Goal: Book appointment/travel/reservation

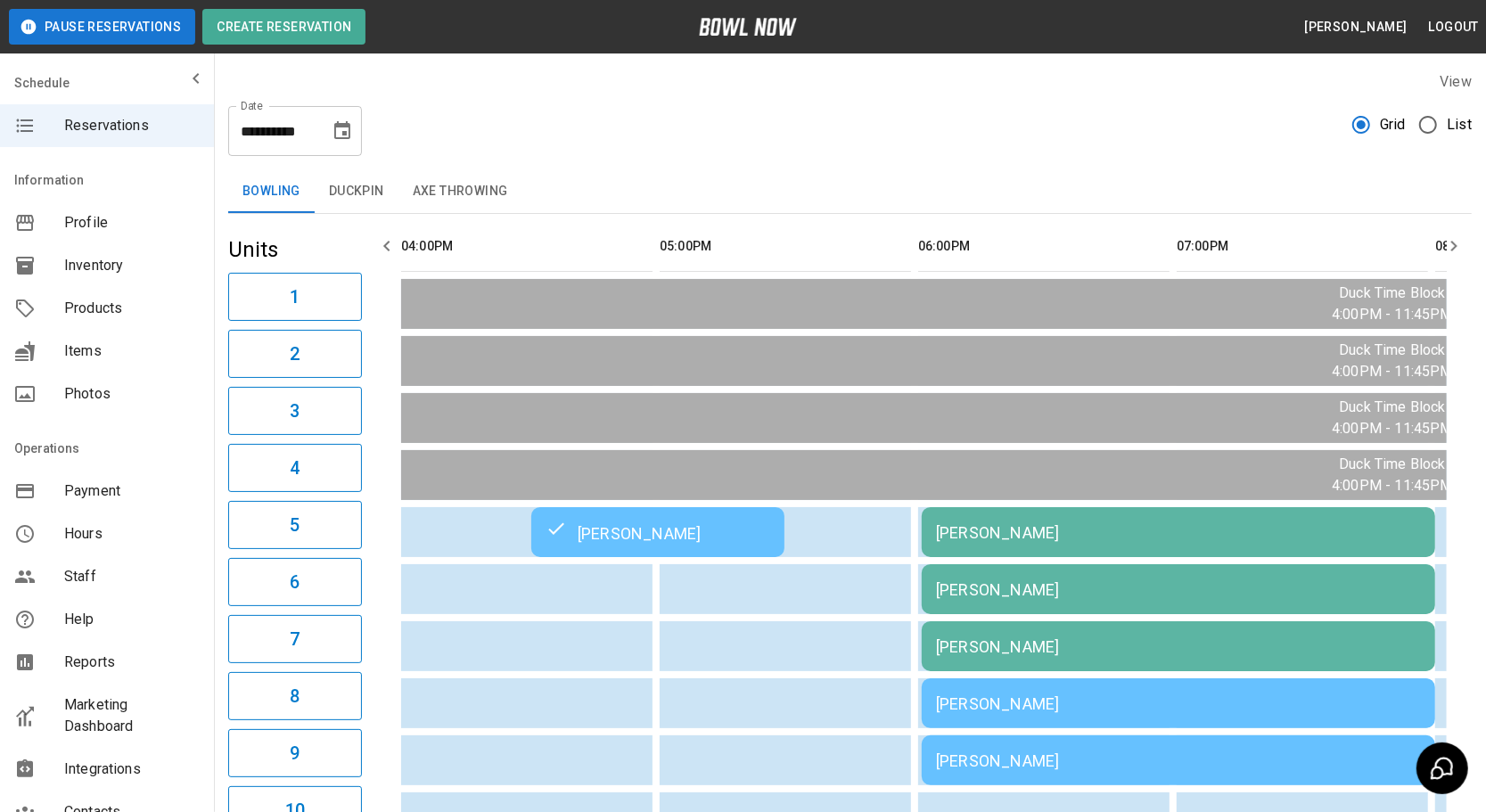
click at [340, 138] on icon "Choose date, selected date is Aug 22, 2025" at bounding box center [342, 130] width 16 height 18
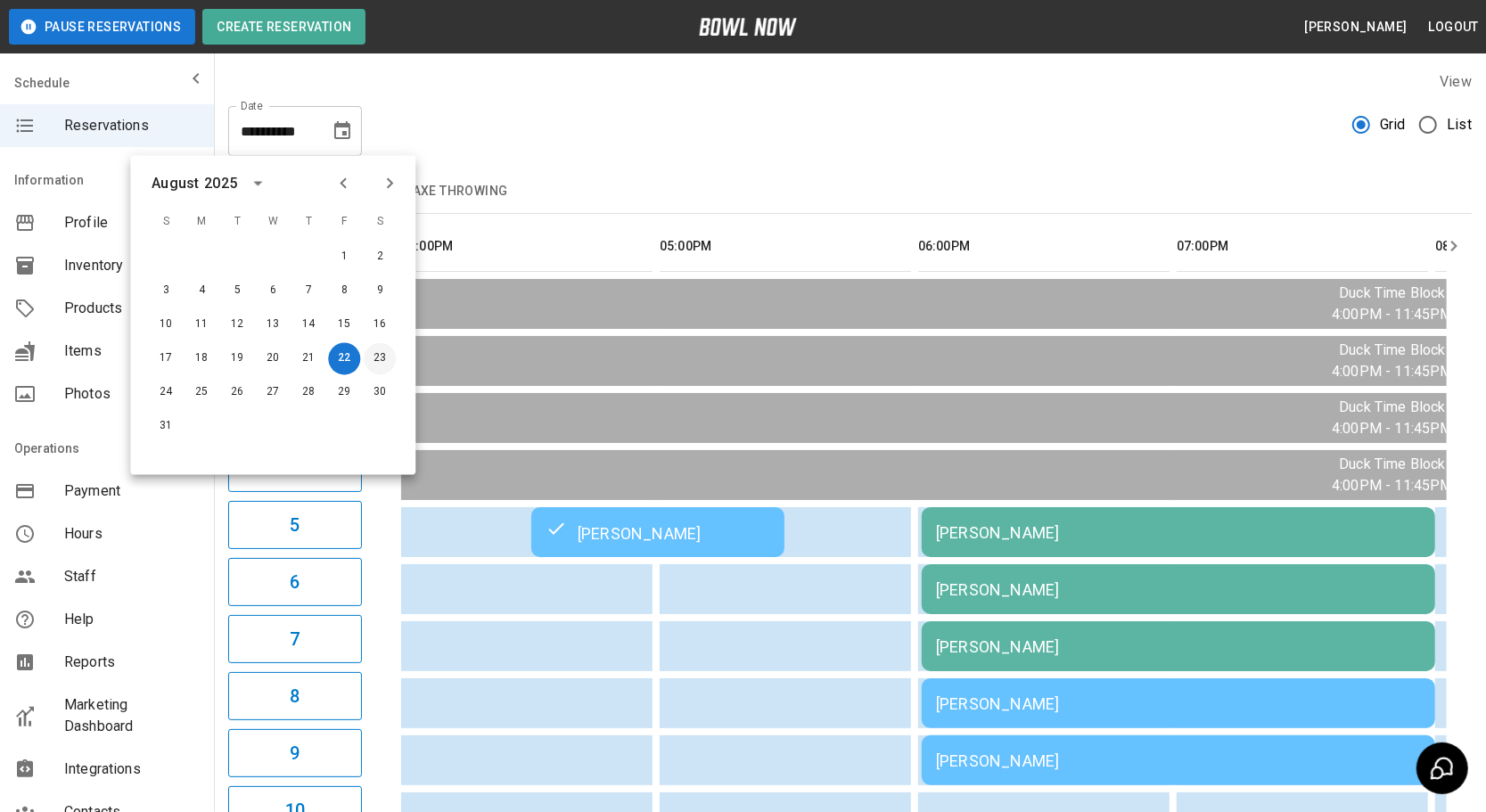
click at [376, 351] on button "23" at bounding box center [380, 359] width 32 height 32
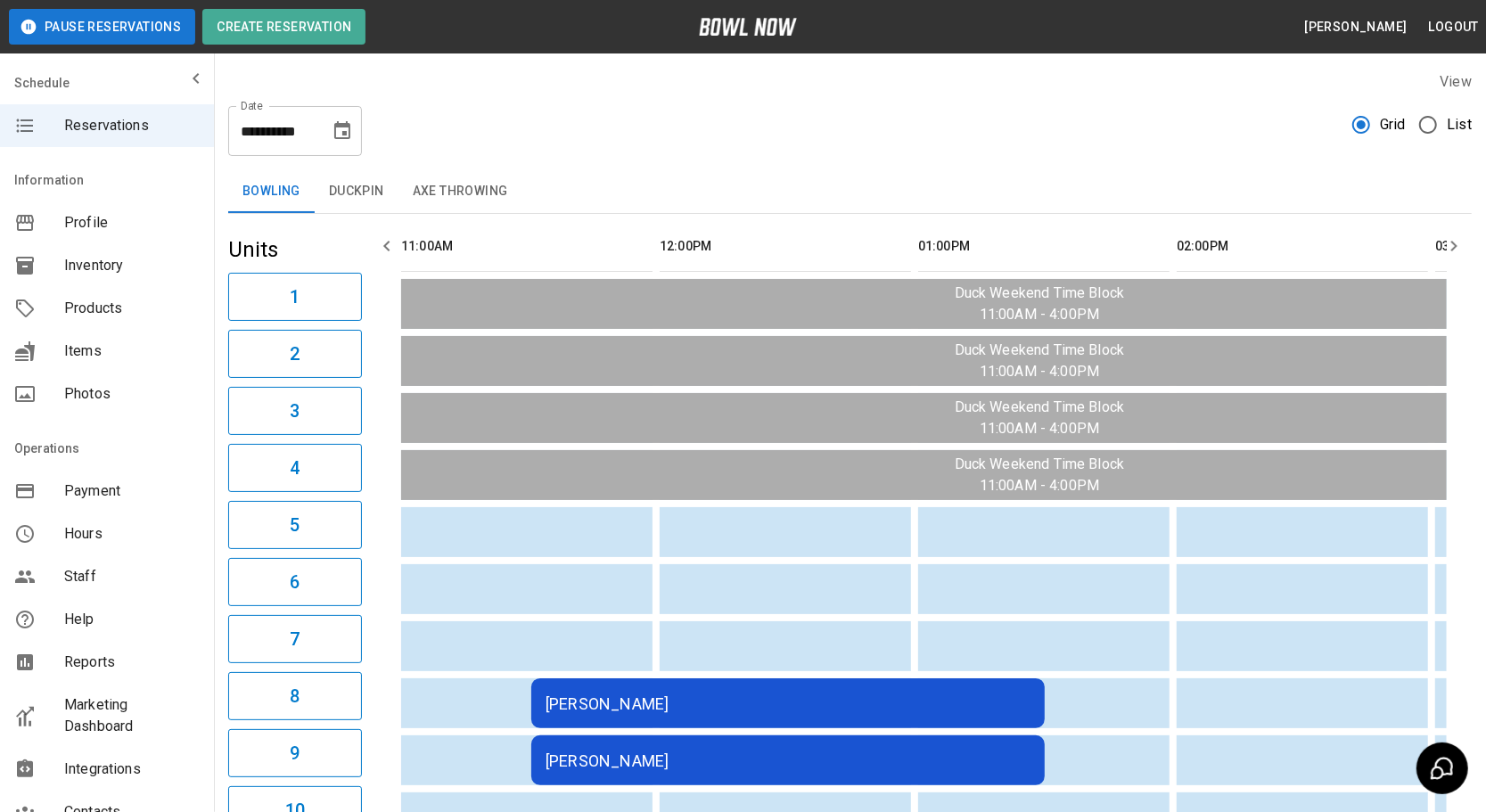
scroll to position [0, 1293]
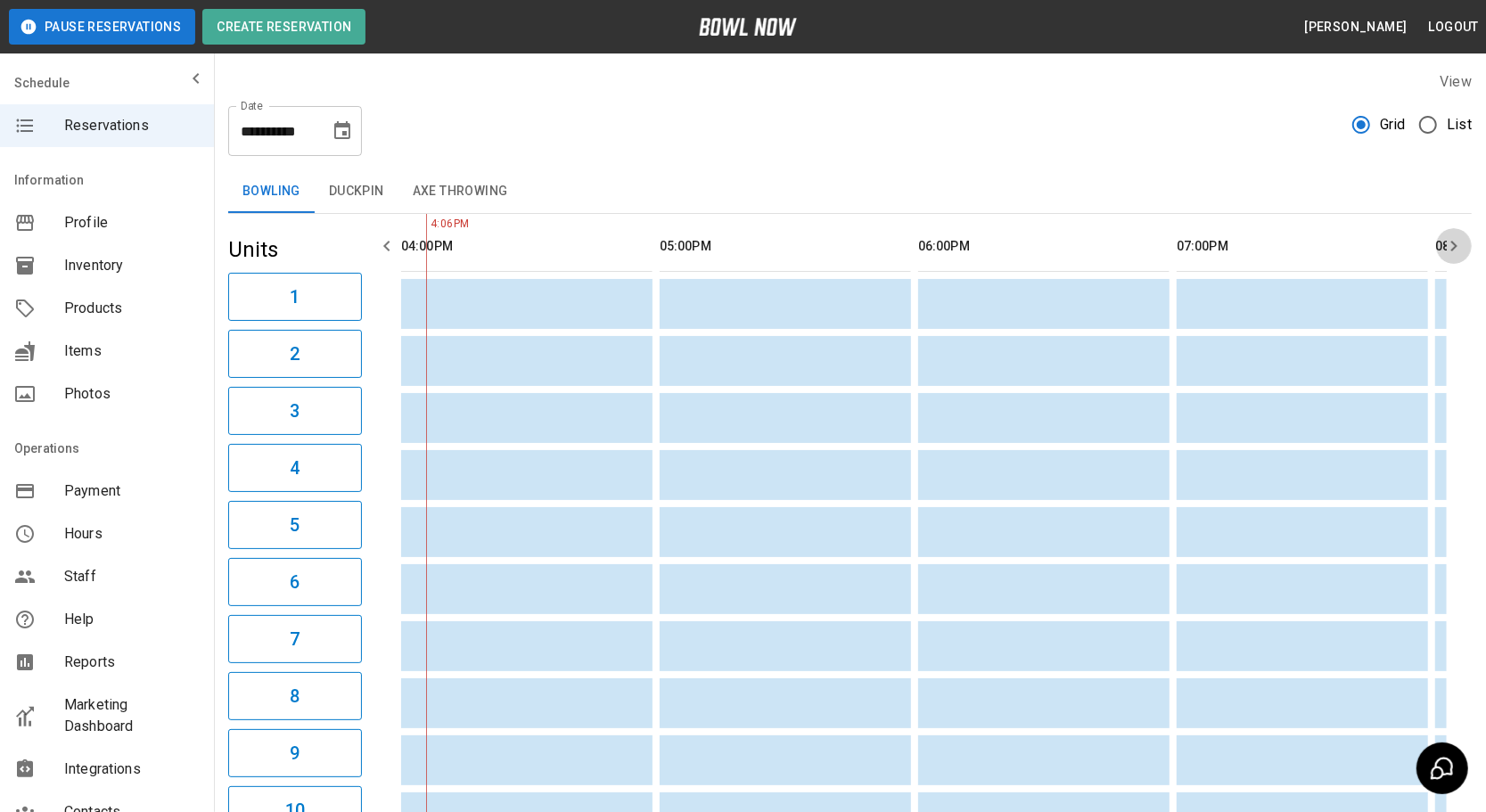
click at [1453, 247] on icon "button" at bounding box center [1455, 246] width 22 height 22
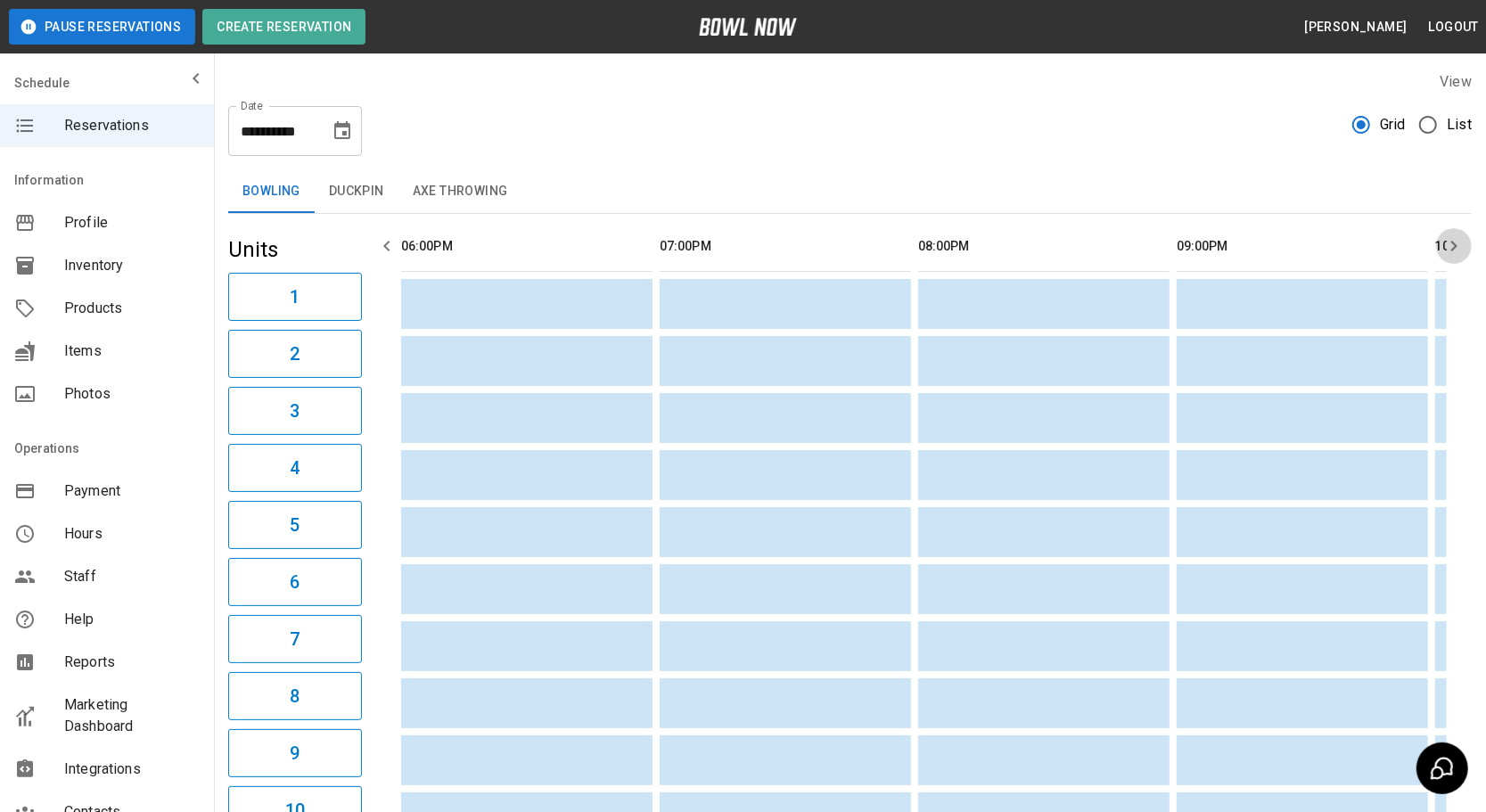
scroll to position [0, 2257]
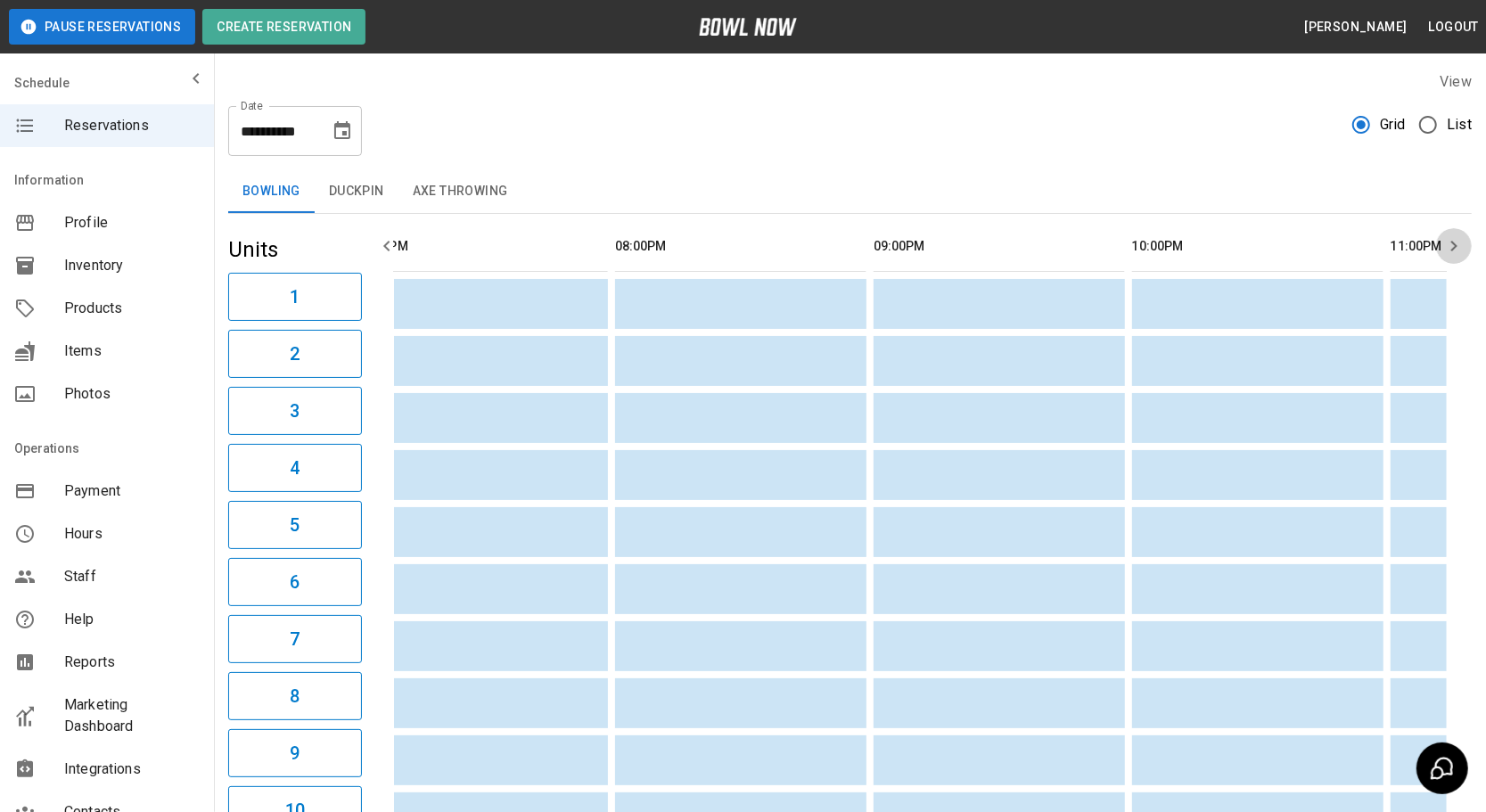
click at [1453, 247] on icon "button" at bounding box center [1455, 246] width 22 height 22
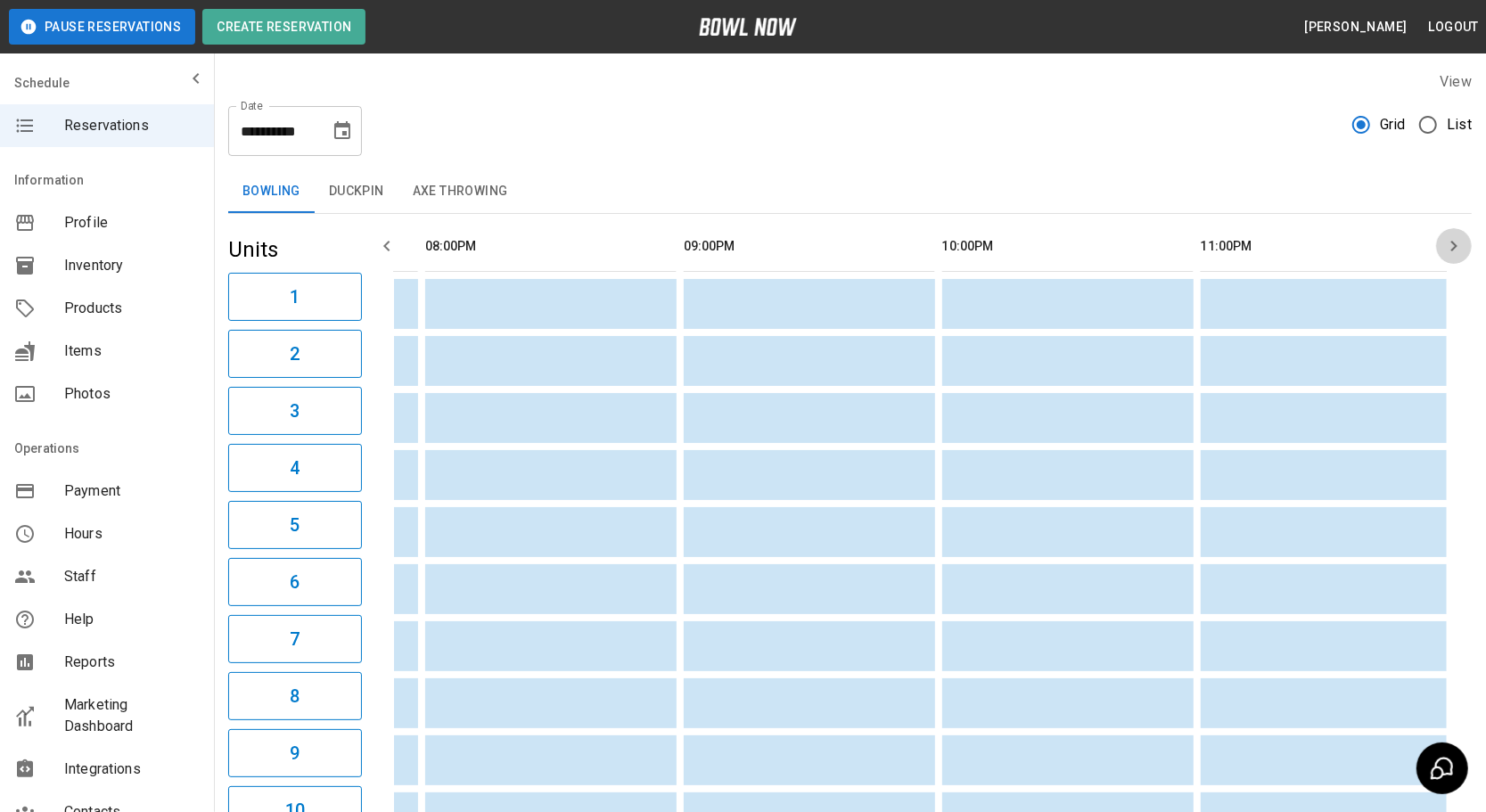
click at [1453, 247] on icon "button" at bounding box center [1455, 246] width 22 height 22
click at [348, 142] on button "Choose date, selected date is Aug 23, 2025" at bounding box center [342, 130] width 35 height 35
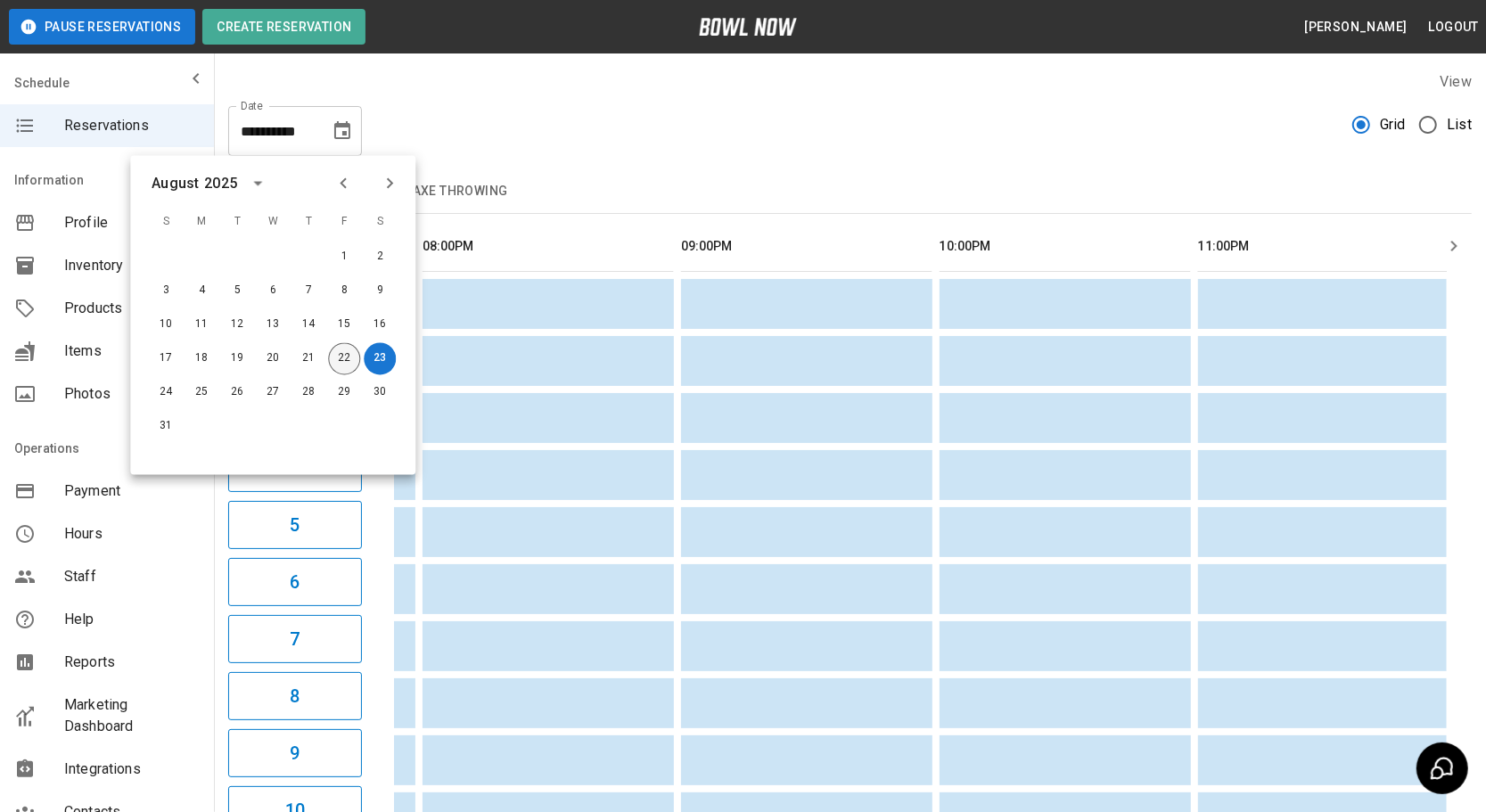
click at [338, 355] on button "22" at bounding box center [344, 359] width 32 height 32
type input "**********"
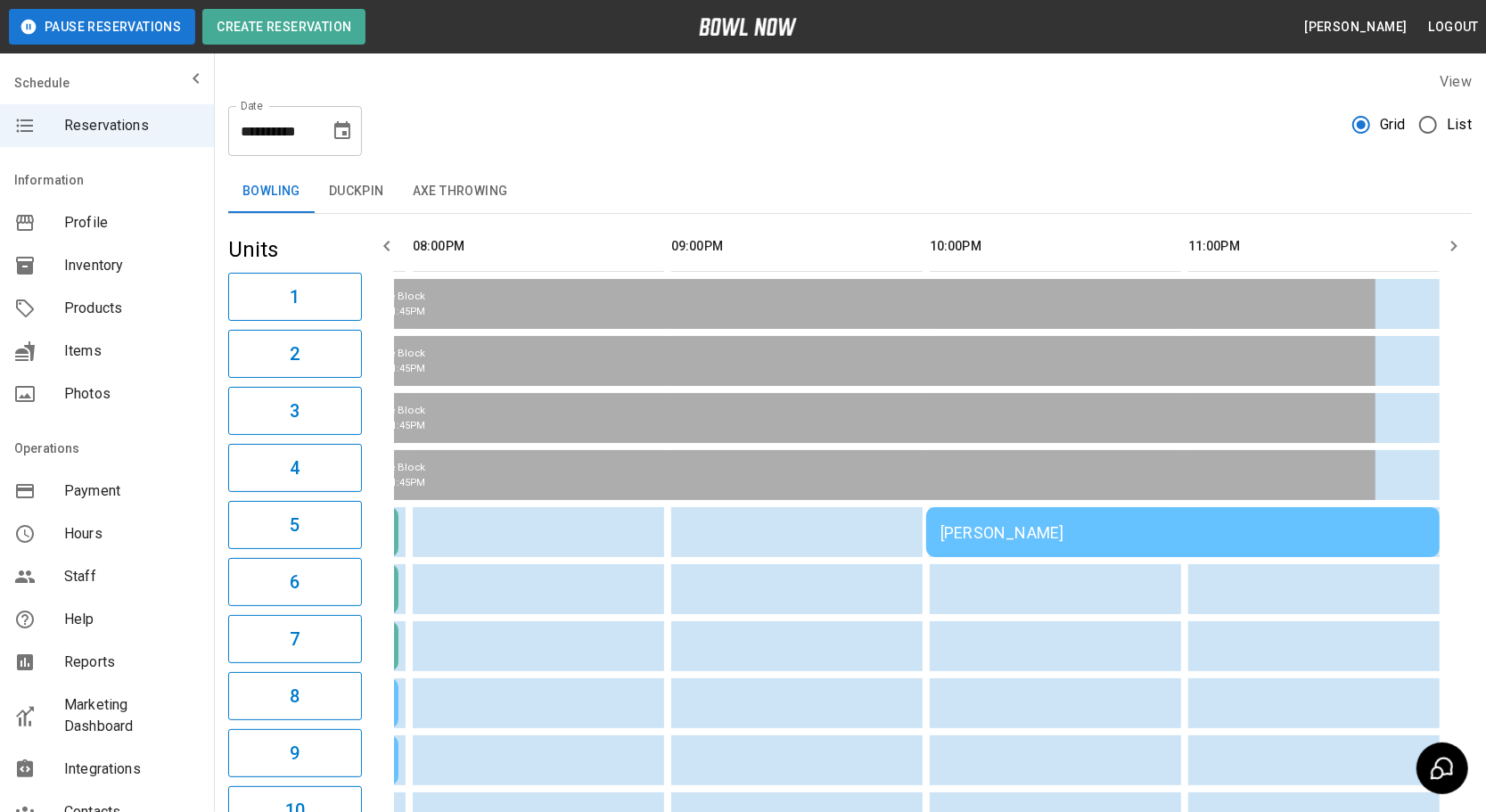
scroll to position [0, 0]
